Goal: Transaction & Acquisition: Purchase product/service

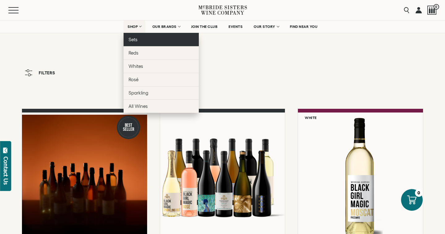
click at [138, 41] on link "Sets" at bounding box center [160, 39] width 75 height 13
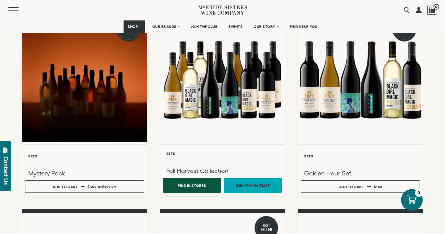
scroll to position [94, 0]
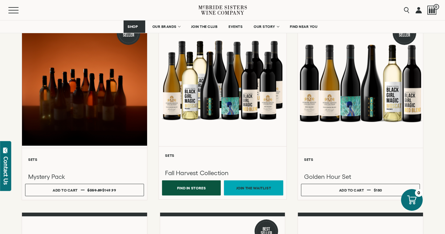
click at [209, 105] on div at bounding box center [222, 80] width 127 height 132
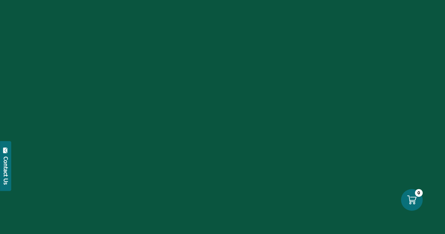
scroll to position [94, 0]
